Goal: Task Accomplishment & Management: Manage account settings

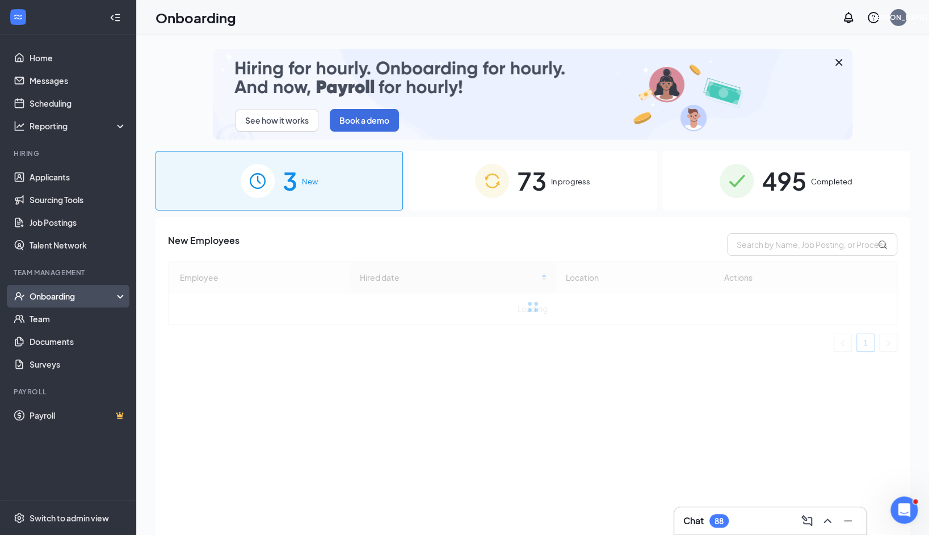
click at [119, 294] on div "Onboarding" at bounding box center [68, 296] width 136 height 23
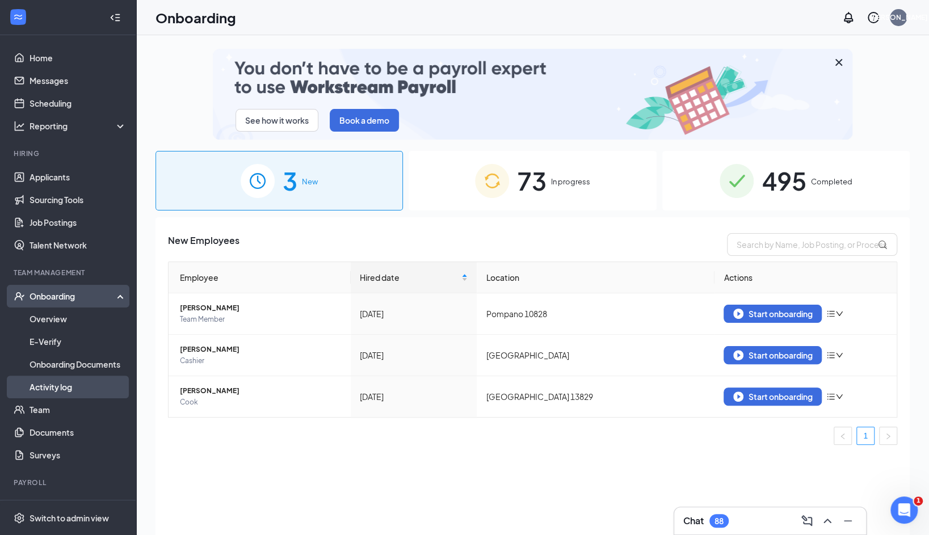
click at [73, 381] on link "Activity log" at bounding box center [77, 387] width 97 height 23
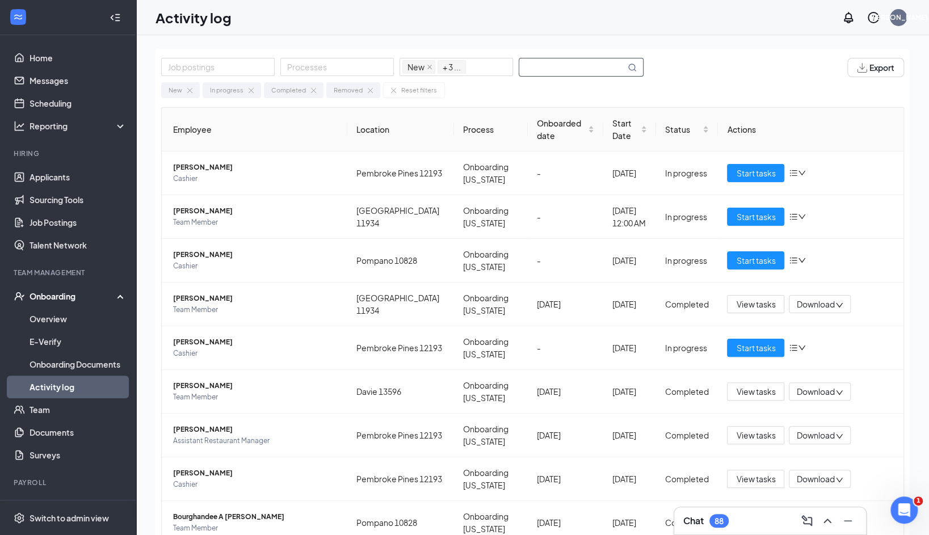
click at [598, 68] on input "text" at bounding box center [572, 67] width 106 height 18
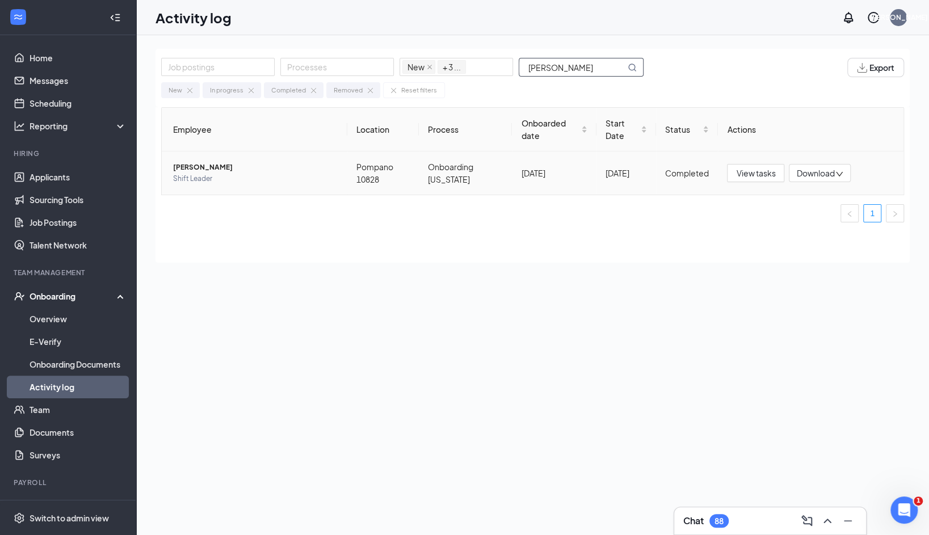
type input "[PERSON_NAME]"
click at [815, 173] on span "Download" at bounding box center [815, 173] width 38 height 12
click at [704, 176] on div "Completed" at bounding box center [687, 173] width 44 height 12
click at [234, 167] on span "[PERSON_NAME]" at bounding box center [255, 167] width 165 height 11
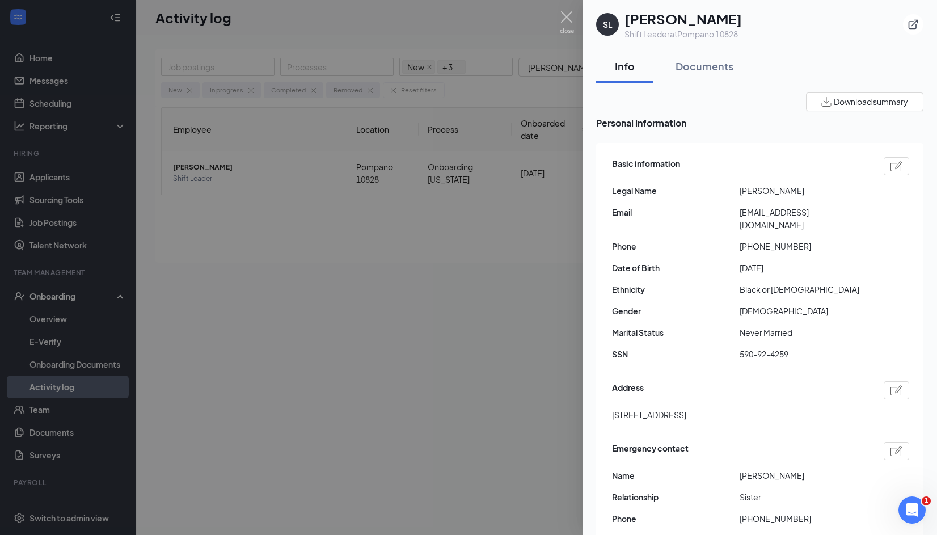
click at [821, 102] on img "button" at bounding box center [826, 102] width 10 height 10
click at [420, 237] on div at bounding box center [468, 267] width 937 height 535
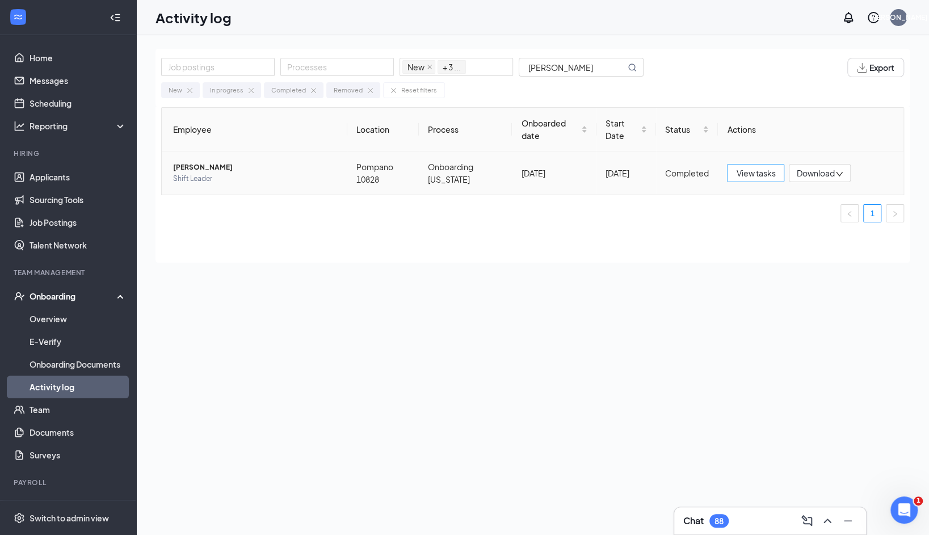
click at [741, 176] on span "View tasks" at bounding box center [755, 173] width 39 height 12
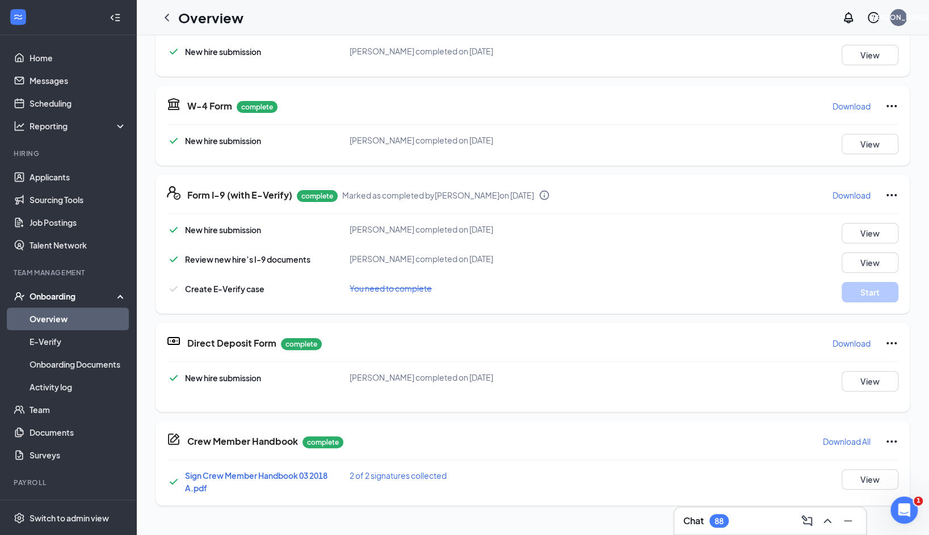
scroll to position [227, 0]
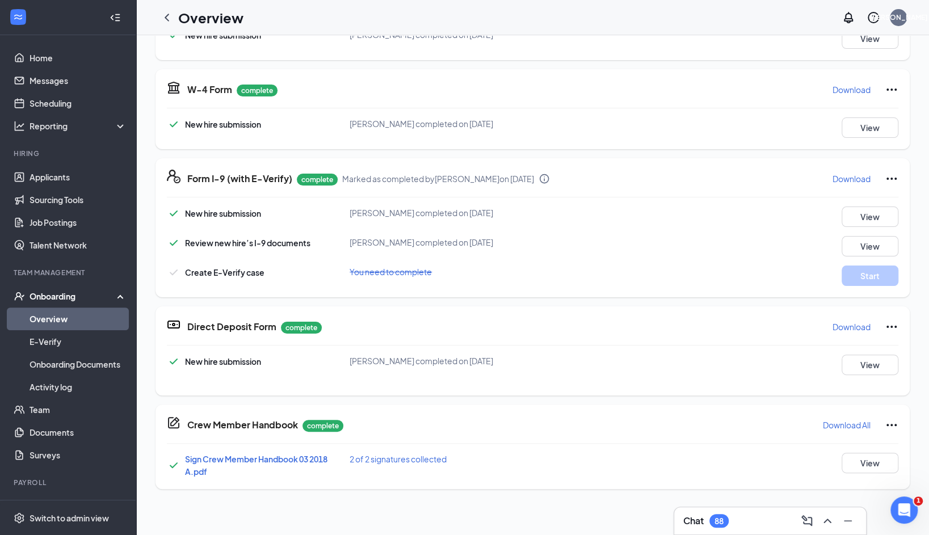
click at [839, 422] on p "Download All" at bounding box center [847, 424] width 48 height 11
click at [567, 19] on div "Overview JA" at bounding box center [532, 17] width 792 height 35
